Goal: Task Accomplishment & Management: Complete application form

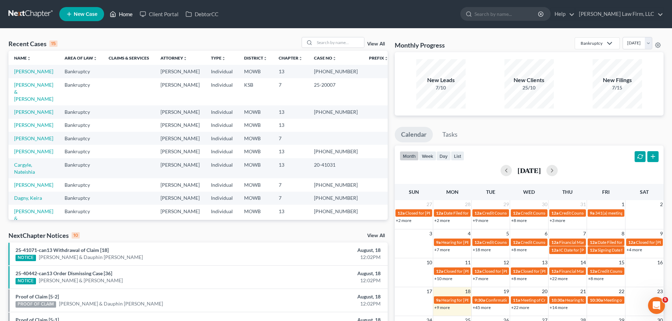
click at [118, 16] on link "Home" at bounding box center [121, 14] width 30 height 13
click at [42, 70] on link "[PERSON_NAME]" at bounding box center [33, 71] width 39 height 6
select select "4"
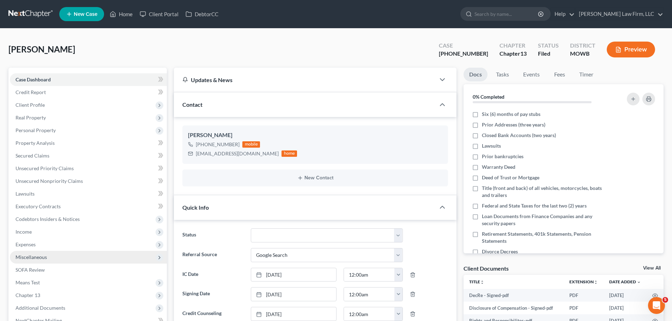
scroll to position [35, 0]
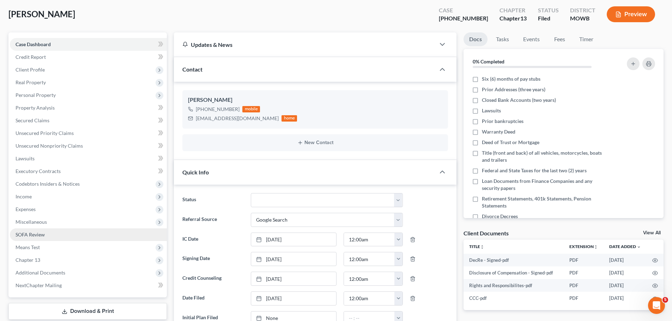
click at [48, 231] on link "SOFA Review" at bounding box center [88, 235] width 157 height 13
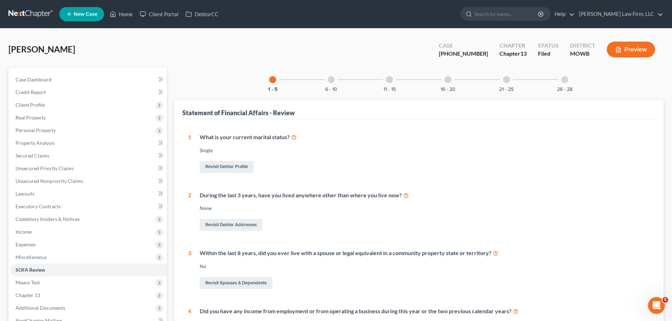
click at [453, 77] on div "16 - 20" at bounding box center [448, 80] width 24 height 24
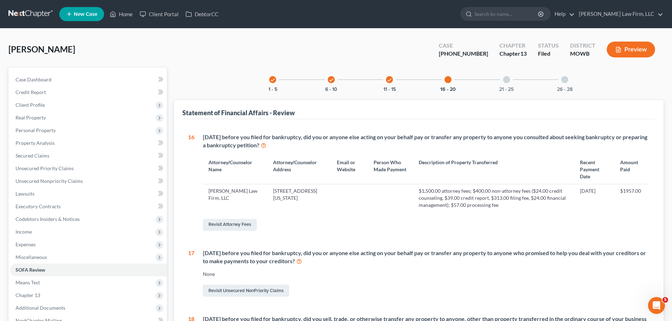
click at [508, 79] on div at bounding box center [506, 79] width 7 height 7
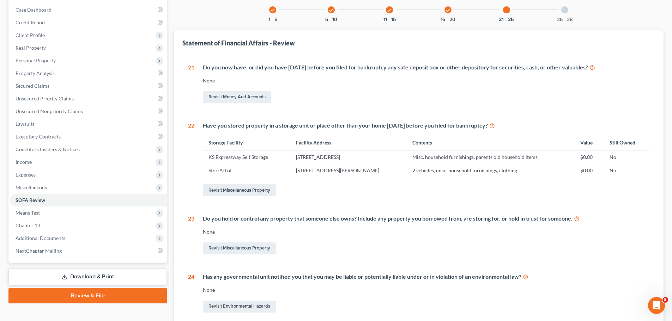
scroll to position [71, 0]
click at [261, 250] on link "Revisit Miscellaneous Property" at bounding box center [239, 248] width 73 height 12
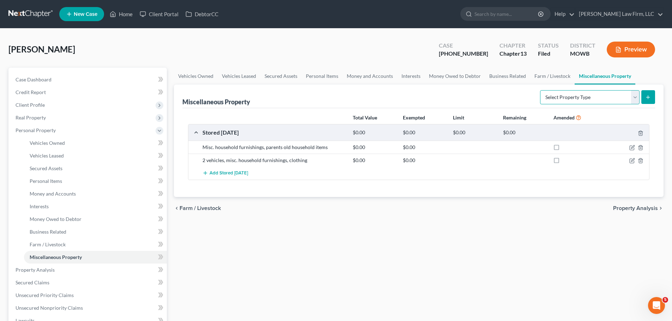
click at [619, 94] on select "Select Property Type Assigned for Creditor Benefit [DATE] Holding for Another N…" at bounding box center [590, 97] width 100 height 14
select select "holding_for_another"
click at [540, 90] on select "Select Property Type Assigned for Creditor Benefit [DATE] Holding for Another N…" at bounding box center [590, 97] width 100 height 14
click at [652, 94] on button "submit" at bounding box center [649, 97] width 14 height 14
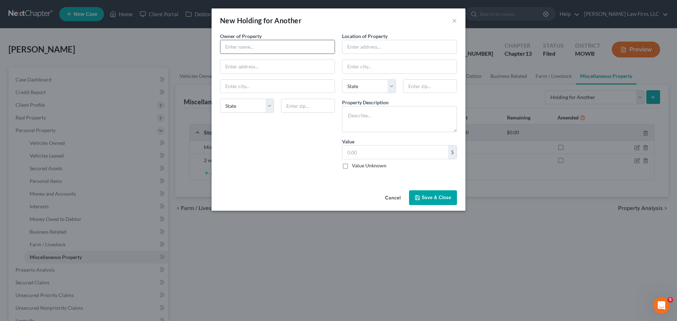
click at [259, 49] on input "text" at bounding box center [278, 46] width 114 height 13
type input "X"
click at [389, 113] on textarea at bounding box center [399, 119] width 115 height 26
type textarea "Older Winnebago"
click at [384, 42] on input "text" at bounding box center [400, 46] width 114 height 13
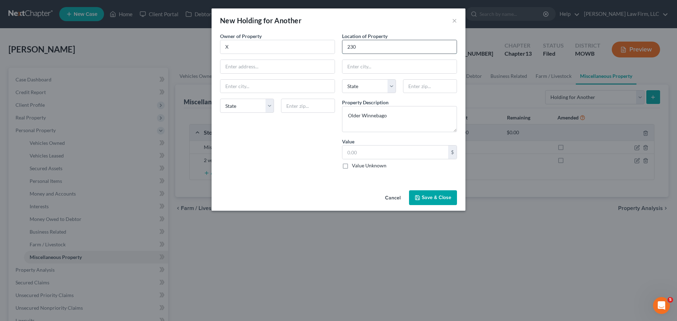
click at [394, 44] on input "230" at bounding box center [400, 46] width 114 height 13
type input "[STREET_ADDRESS][PERSON_NAME]"
click at [427, 88] on input "text" at bounding box center [430, 86] width 54 height 14
type input "65810"
type input "[GEOGRAPHIC_DATA]"
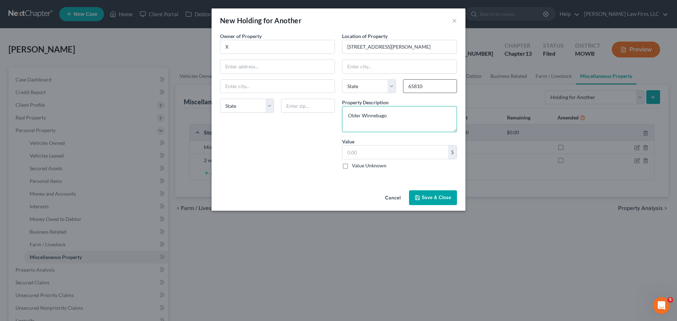
select select "26"
click at [428, 197] on button "Save & Close" at bounding box center [433, 198] width 48 height 15
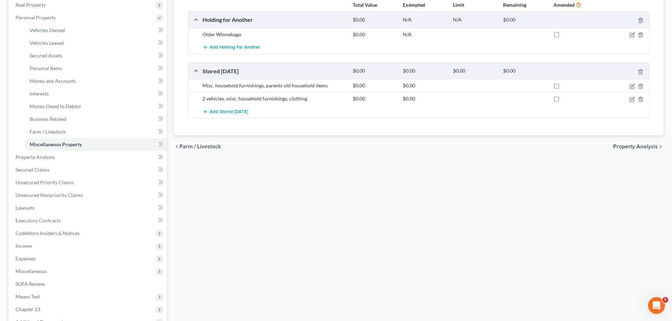
scroll to position [30, 0]
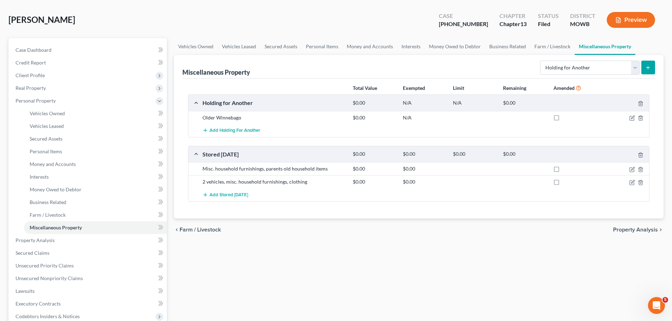
click at [639, 21] on button "Preview" at bounding box center [631, 20] width 48 height 16
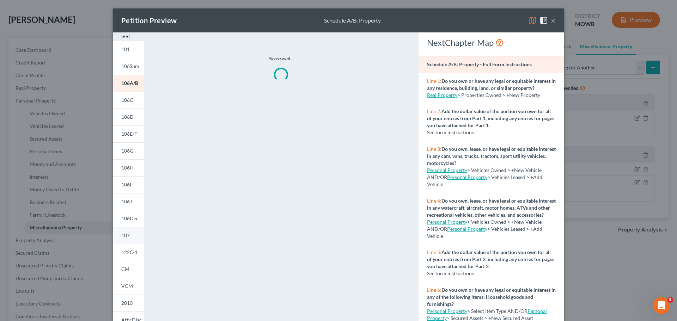
click at [132, 237] on link "107" at bounding box center [128, 235] width 31 height 17
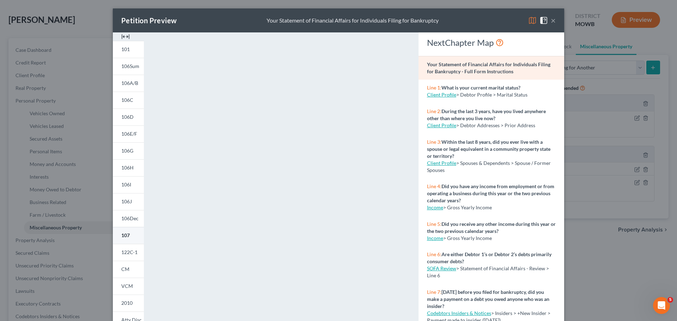
click at [123, 233] on span "107" at bounding box center [125, 236] width 8 height 6
click at [552, 20] on button "×" at bounding box center [553, 20] width 5 height 8
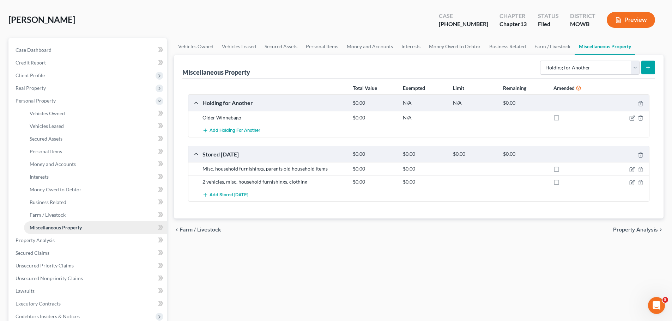
click at [75, 228] on span "Miscellaneous Property" at bounding box center [56, 228] width 52 height 6
click at [633, 119] on icon "button" at bounding box center [633, 118] width 6 height 6
select select "26"
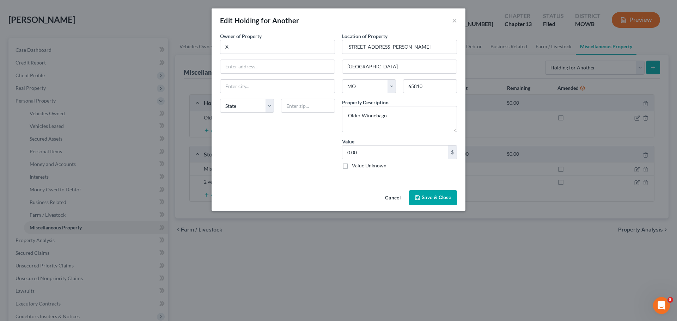
click at [429, 197] on button "Save & Close" at bounding box center [433, 198] width 48 height 15
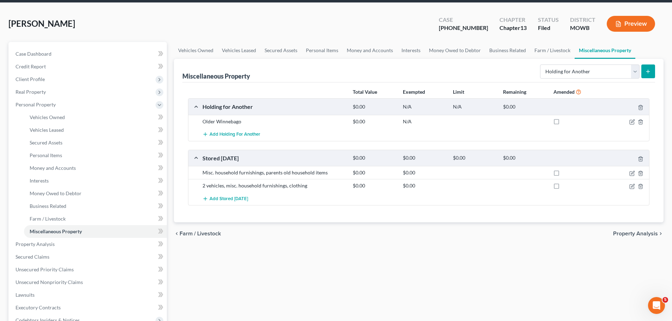
scroll to position [0, 0]
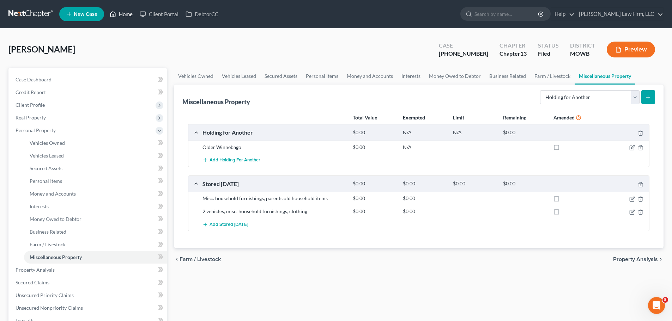
click at [116, 18] on icon at bounding box center [113, 14] width 6 height 8
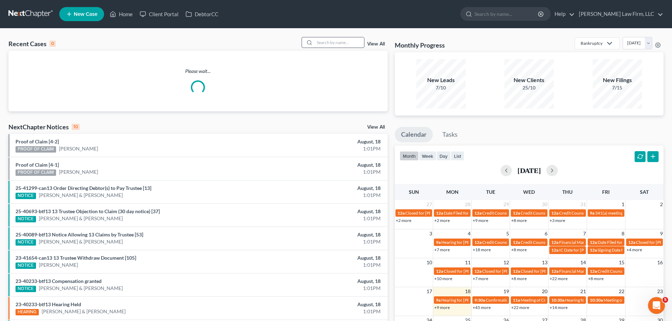
click at [341, 45] on input "search" at bounding box center [339, 42] width 49 height 10
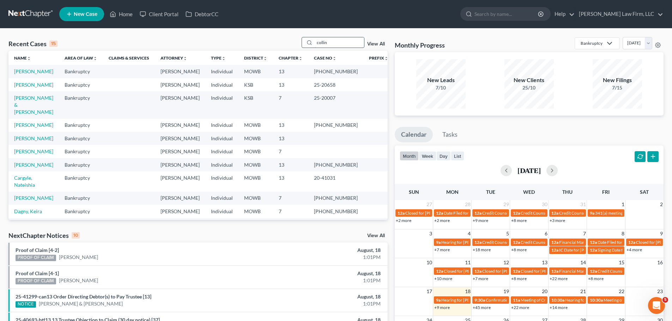
type input "collin"
